Goal: Transaction & Acquisition: Purchase product/service

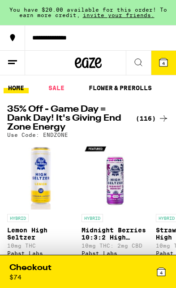
click at [82, 269] on div "Checkout $ 74" at bounding box center [48, 271] width 79 height 18
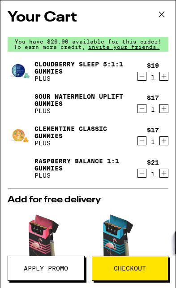
click at [165, 14] on icon at bounding box center [161, 14] width 13 height 13
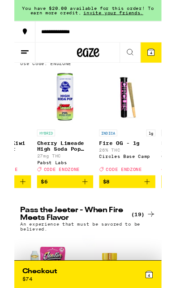
scroll to position [0, 203]
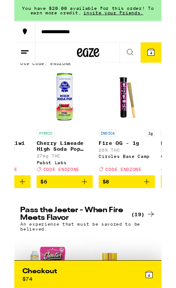
click at [86, 222] on icon "Add to bag" at bounding box center [84, 216] width 11 height 11
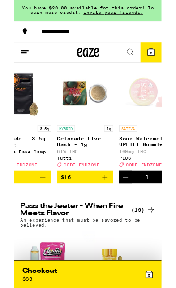
scroll to position [0, 1889]
click at [103, 217] on icon "Add to bag" at bounding box center [108, 211] width 11 height 11
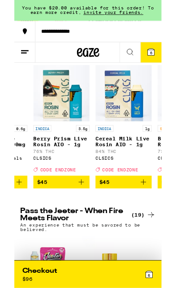
scroll to position [0, 0]
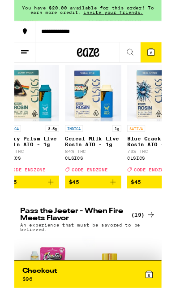
click at [170, 63] on button "6" at bounding box center [163, 63] width 25 height 24
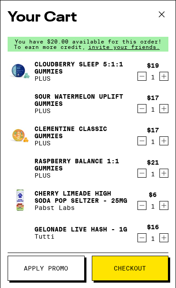
click at [56, 272] on button "Apply Promo" at bounding box center [46, 267] width 77 height 25
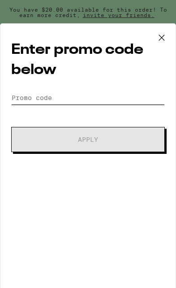
click at [65, 100] on input "Promo Code" at bounding box center [88, 97] width 154 height 13
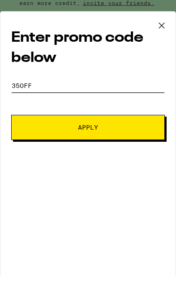
type input "35off"
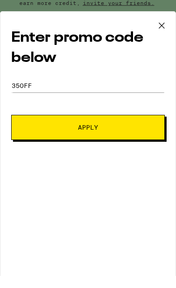
click at [116, 136] on span "Apply" at bounding box center [88, 139] width 92 height 6
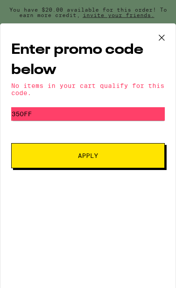
click at [163, 39] on icon at bounding box center [161, 37] width 5 height 5
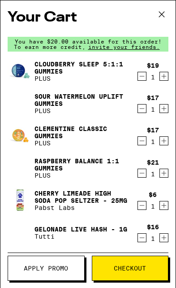
click at [165, 16] on icon at bounding box center [161, 14] width 13 height 13
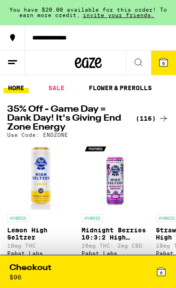
scroll to position [0, 0]
click at [37, 275] on div "Checkout $ 96" at bounding box center [48, 271] width 79 height 18
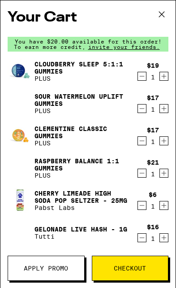
click at [46, 272] on button "Apply Promo" at bounding box center [46, 267] width 77 height 25
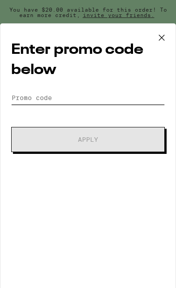
click at [53, 97] on input "Promo Code" at bounding box center [88, 97] width 154 height 13
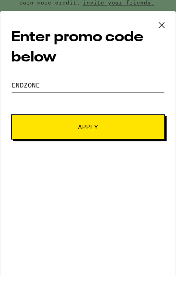
type input "Endzone"
click at [113, 136] on span "Apply" at bounding box center [88, 139] width 92 height 6
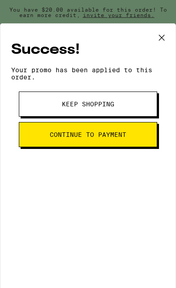
click at [161, 36] on icon at bounding box center [161, 37] width 13 height 13
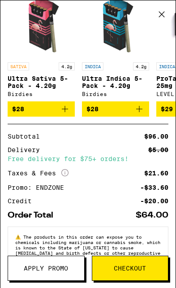
scroll to position [284, 0]
